Goal: Find contact information: Find contact information

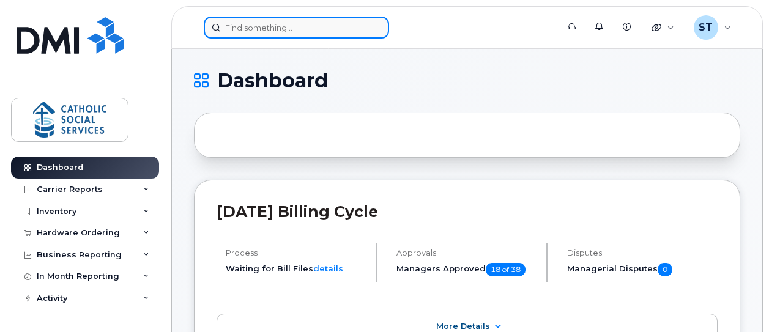
click at [289, 32] on input at bounding box center [296, 28] width 185 height 22
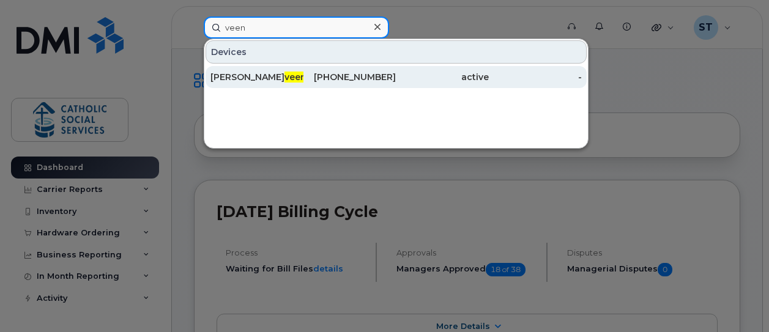
type input "veen"
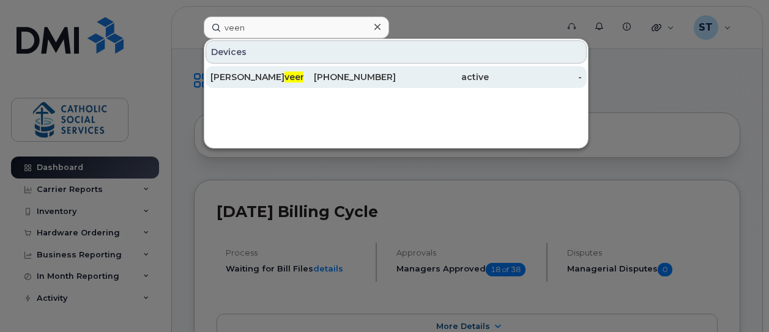
click at [245, 75] on div "Gail Van veen" at bounding box center [256, 77] width 93 height 12
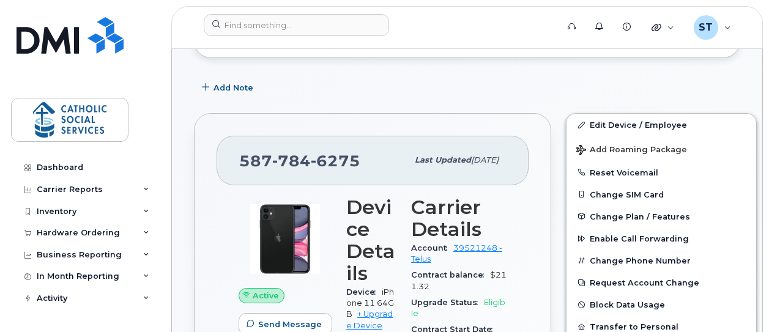
scroll to position [183, 0]
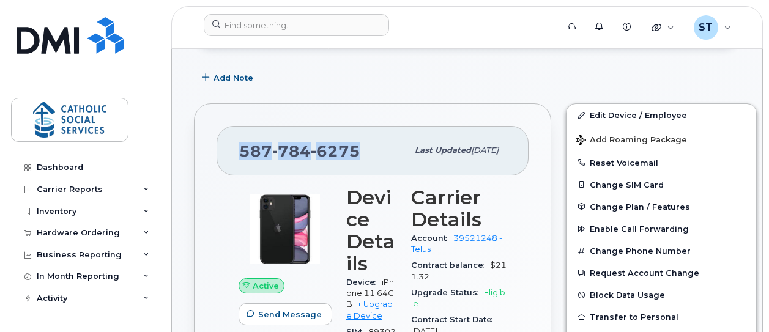
drag, startPoint x: 239, startPoint y: 150, endPoint x: 355, endPoint y: 148, distance: 116.2
click at [355, 148] on span "587 784 6275" at bounding box center [299, 151] width 121 height 18
copy span "587 784 6275"
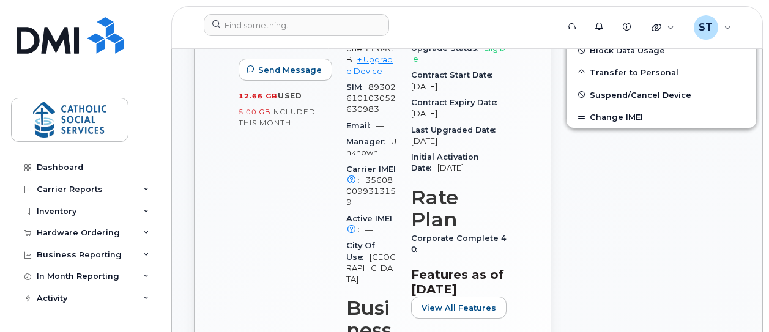
scroll to position [245, 0]
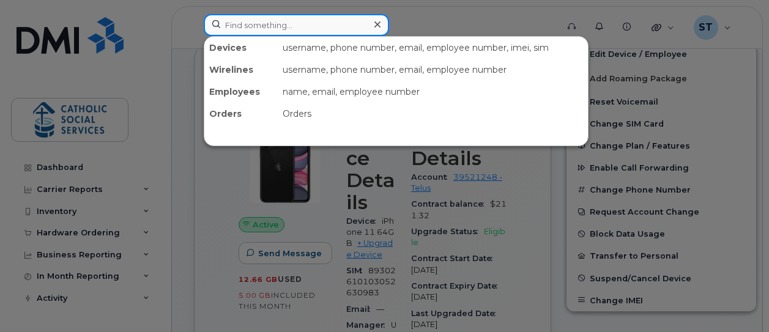
click at [250, 22] on input at bounding box center [296, 25] width 185 height 22
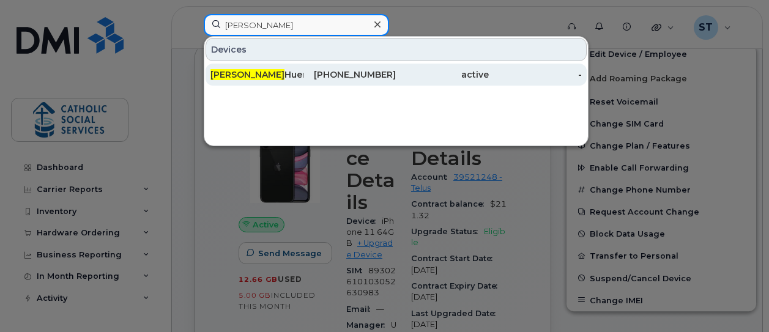
type input "liliana"
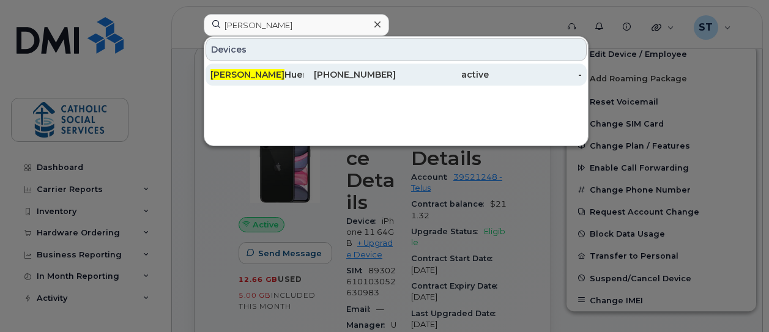
click at [270, 72] on div "Liliana HuertaHerrera" at bounding box center [256, 74] width 93 height 12
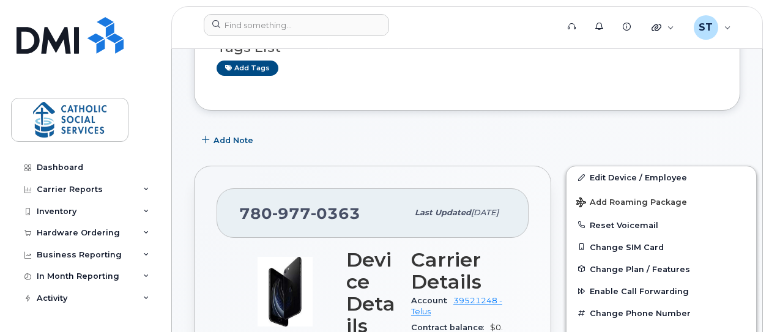
scroll to position [122, 0]
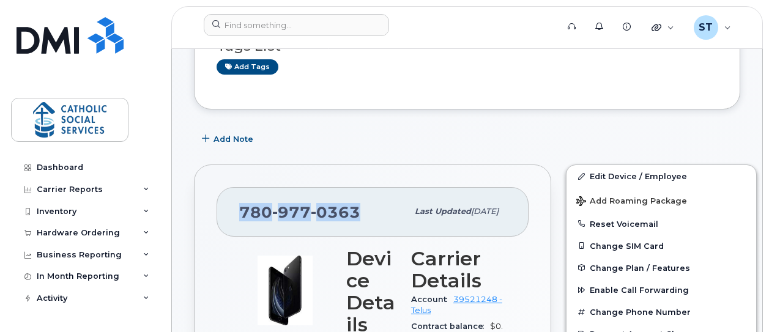
drag, startPoint x: 240, startPoint y: 215, endPoint x: 353, endPoint y: 215, distance: 113.1
click at [353, 215] on span "780 977 0363" at bounding box center [299, 212] width 121 height 18
copy span "780 977 0363"
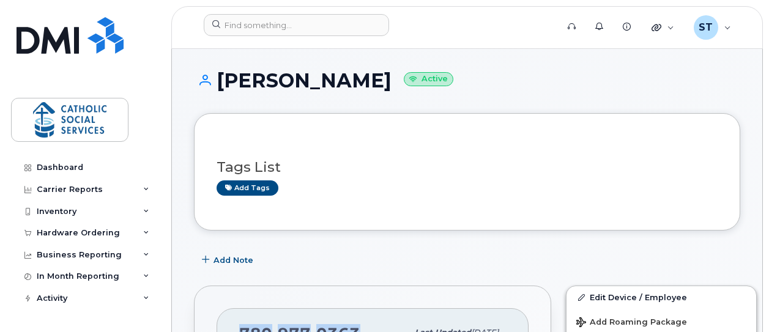
scroll to position [0, 0]
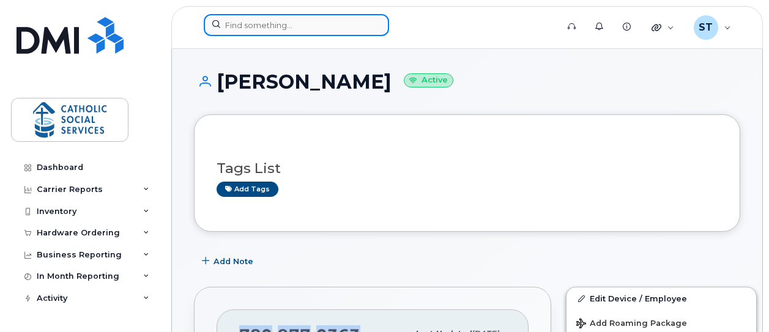
click at [270, 24] on input at bounding box center [296, 25] width 185 height 22
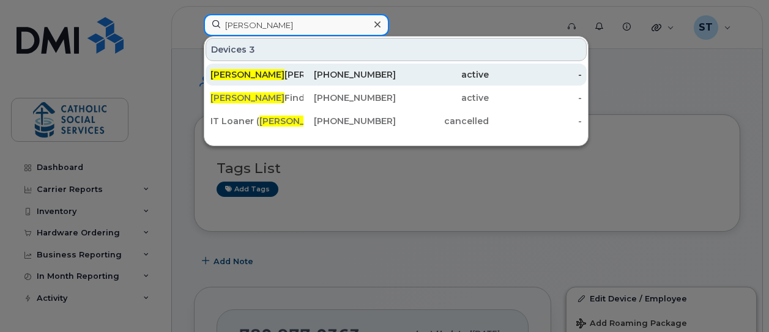
type input "gail"
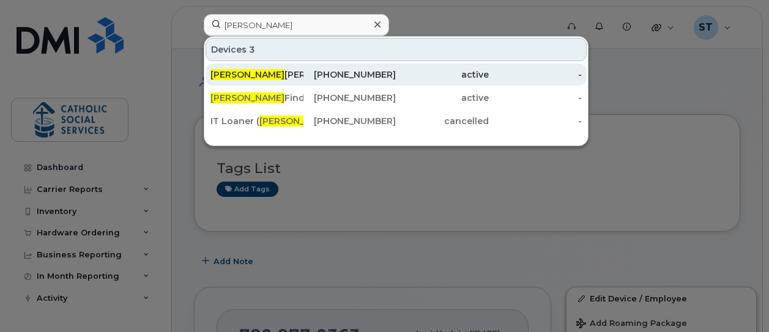
click at [272, 69] on div "Gail Vanveen" at bounding box center [256, 74] width 93 height 12
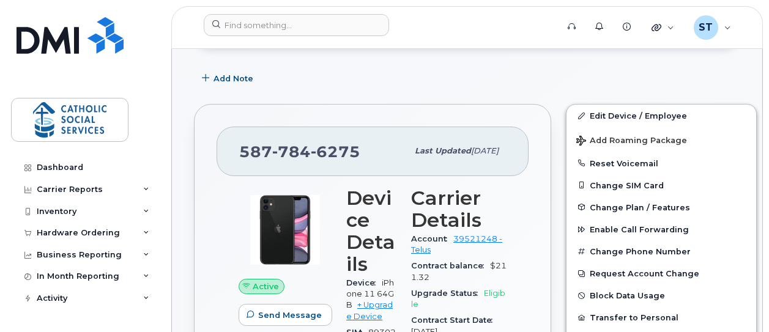
scroll to position [183, 0]
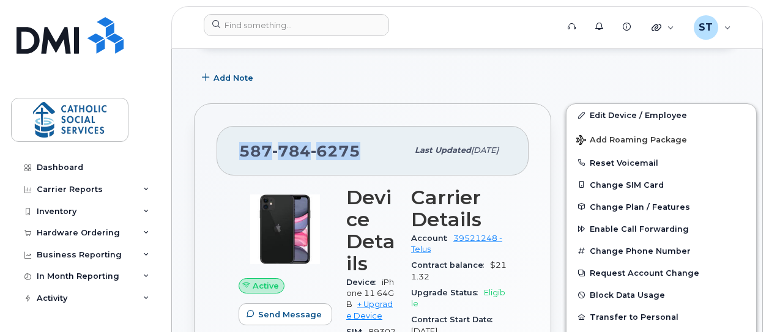
drag, startPoint x: 356, startPoint y: 148, endPoint x: 242, endPoint y: 148, distance: 114.4
click at [242, 148] on span "587 784 6275" at bounding box center [299, 151] width 121 height 18
copy span "587 784 6275"
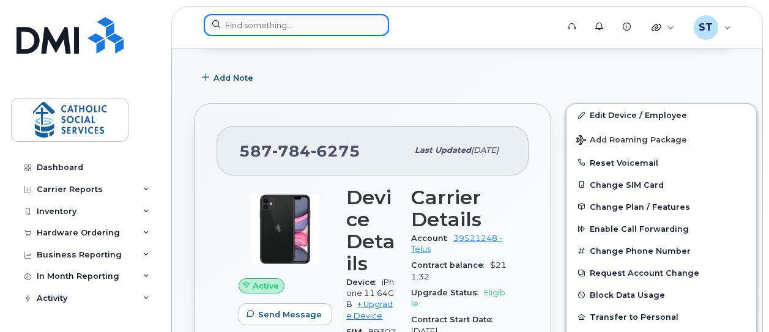
click at [273, 28] on input at bounding box center [296, 25] width 185 height 22
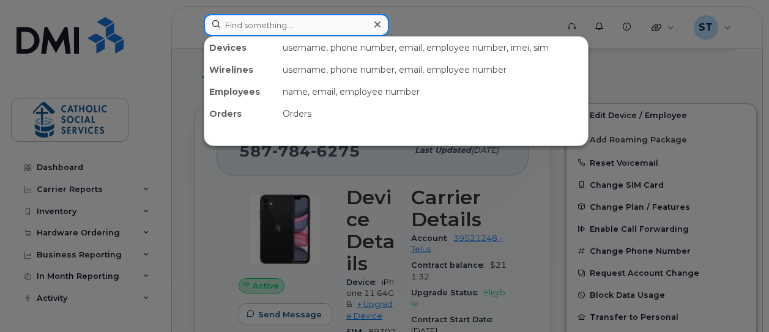
paste input "1-780-870-5547"
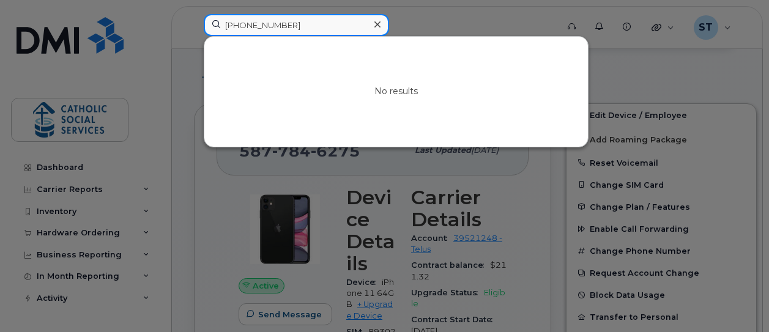
click at [237, 25] on input "1-780-870-5547" at bounding box center [296, 25] width 185 height 22
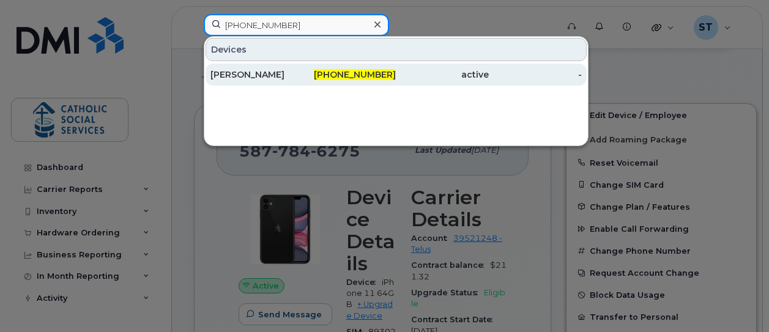
type input "780-870-5547"
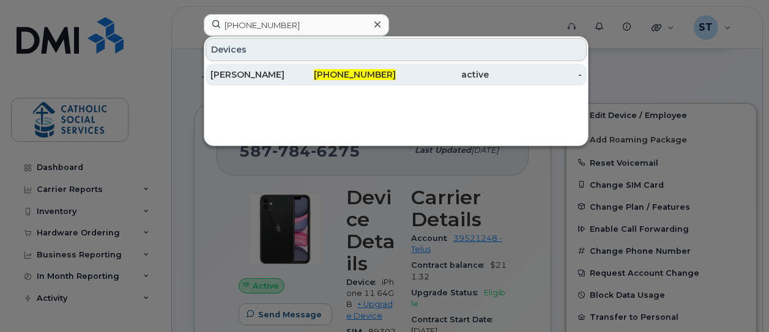
click at [358, 74] on span "780-870-5547" at bounding box center [355, 74] width 82 height 11
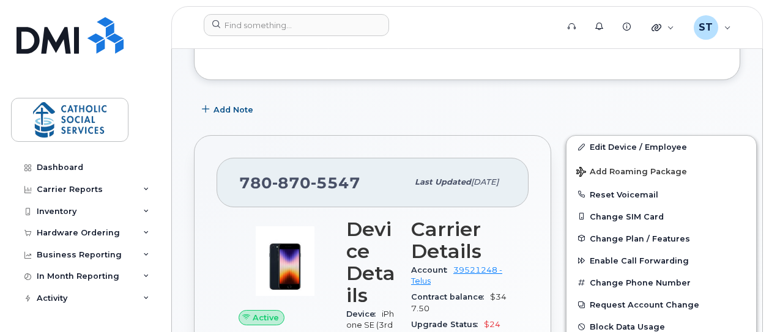
scroll to position [183, 0]
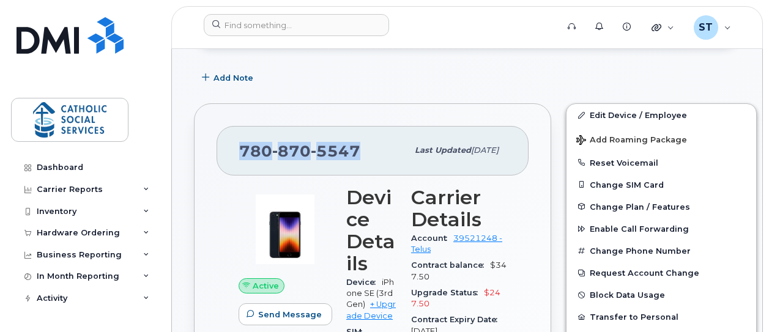
drag, startPoint x: 246, startPoint y: 150, endPoint x: 357, endPoint y: 148, distance: 110.7
click at [357, 148] on div "[PHONE_NUMBER] Last updated [DATE]" at bounding box center [372, 150] width 312 height 49
copy span "[PHONE_NUMBER]"
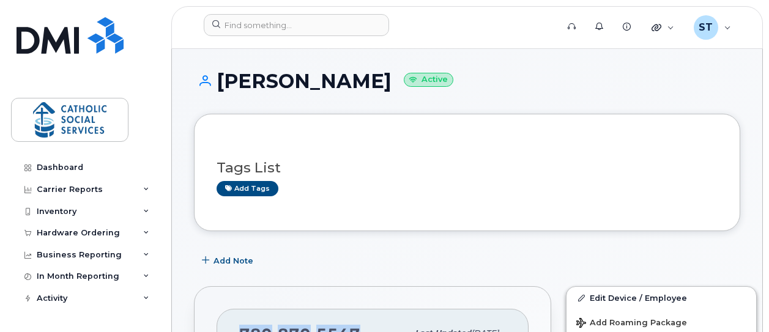
scroll to position [0, 0]
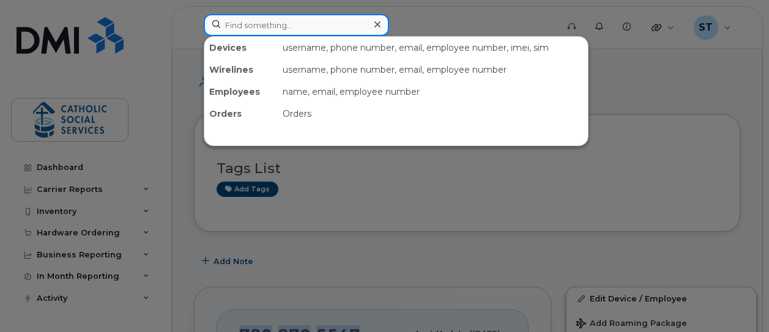
click at [239, 21] on input at bounding box center [296, 25] width 185 height 22
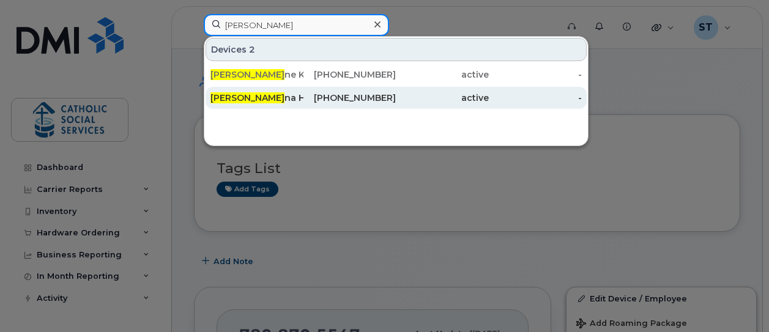
type input "[PERSON_NAME]"
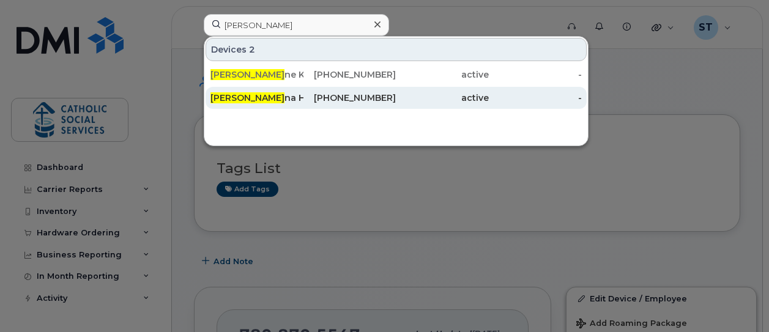
click at [269, 96] on div "[PERSON_NAME] na HuertaHerrera" at bounding box center [256, 98] width 93 height 12
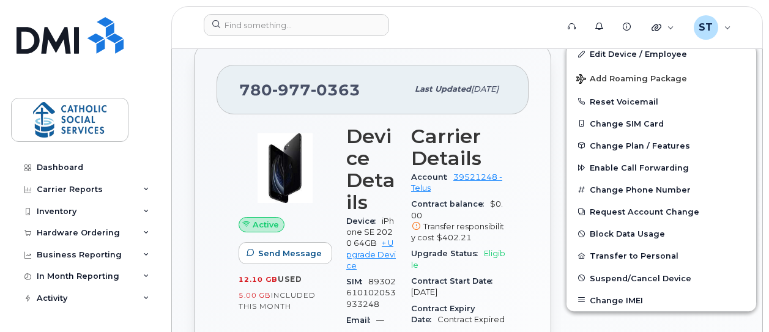
scroll to position [234, 0]
